Goal: Transaction & Acquisition: Purchase product/service

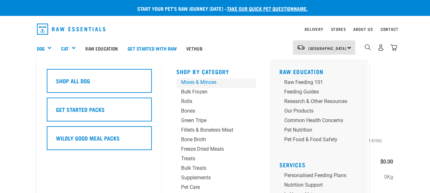
click at [187, 82] on div "Mixes & Minces" at bounding box center [210, 83] width 59 height 8
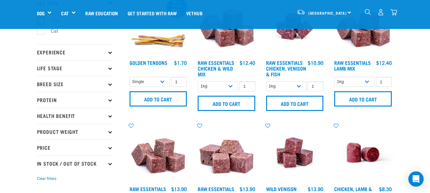
scroll to position [32, 0]
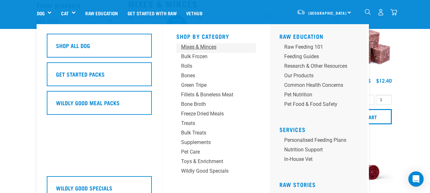
click at [186, 47] on div "Mixes & Minces" at bounding box center [210, 47] width 59 height 8
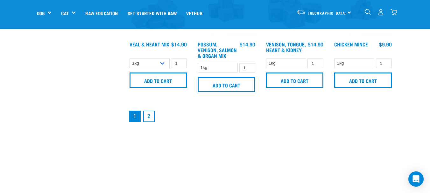
scroll to position [954, 0]
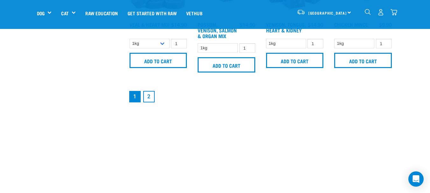
click at [149, 98] on link "2" at bounding box center [148, 96] width 11 height 11
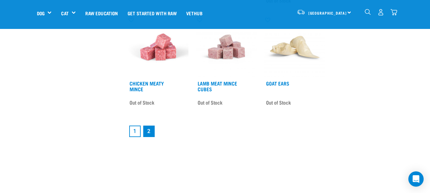
scroll to position [859, 0]
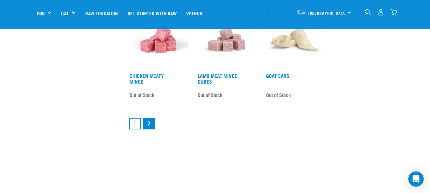
click at [135, 126] on link "1" at bounding box center [134, 123] width 11 height 11
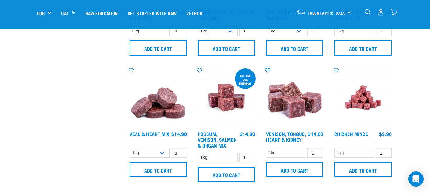
scroll to position [859, 0]
